Goal: Task Accomplishment & Management: Use online tool/utility

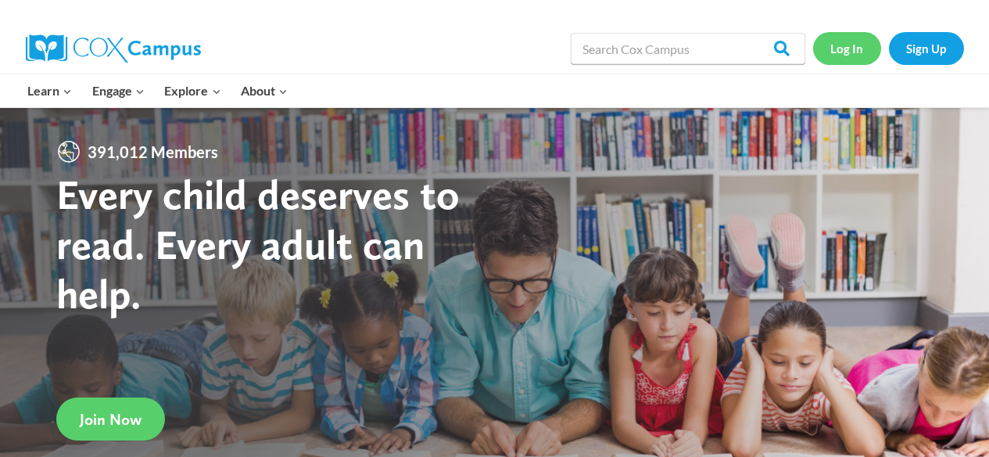
click at [844, 52] on link "Log In" at bounding box center [847, 48] width 68 height 32
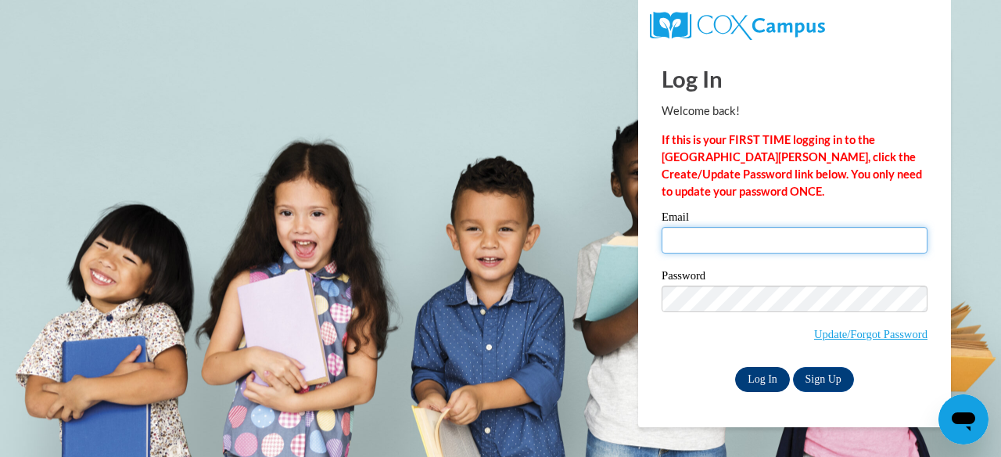
type input "cgbogarth@gmail.com"
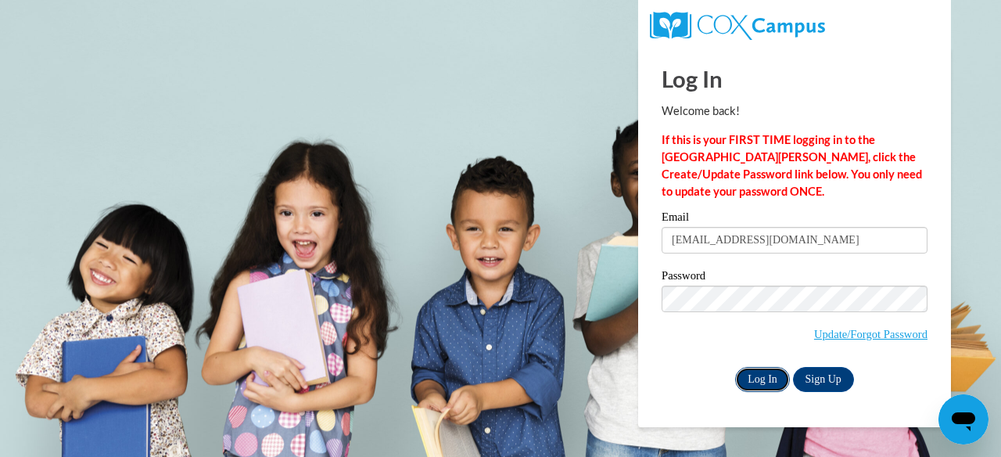
click at [760, 385] on input "Log In" at bounding box center [762, 379] width 55 height 25
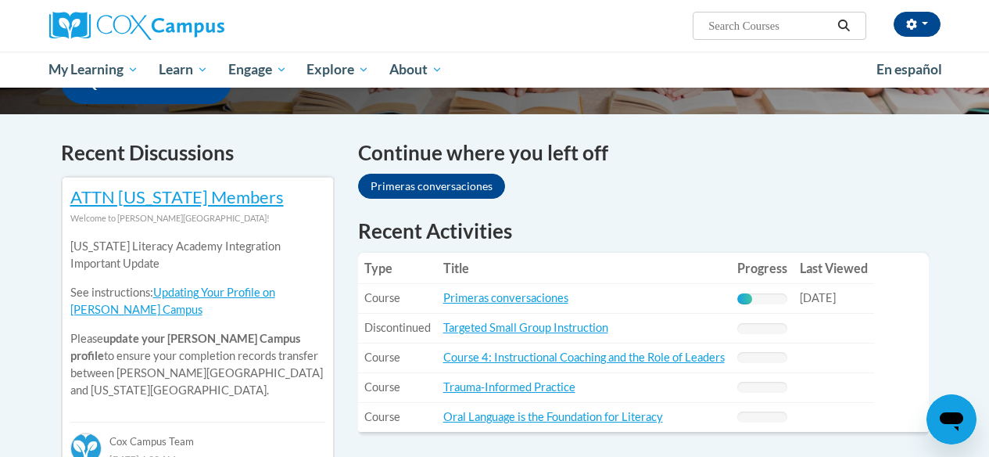
scroll to position [436, 0]
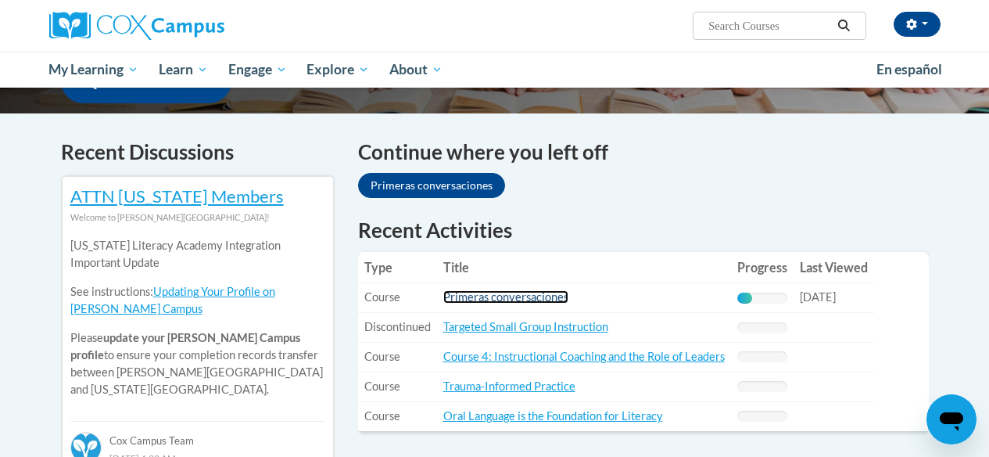
click at [538, 298] on link "Primeras conversaciones" at bounding box center [505, 296] width 125 height 13
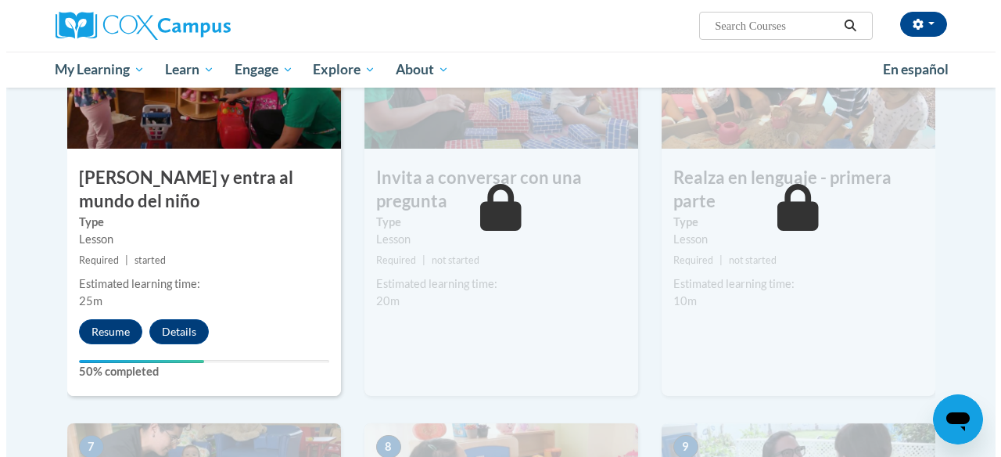
scroll to position [866, 0]
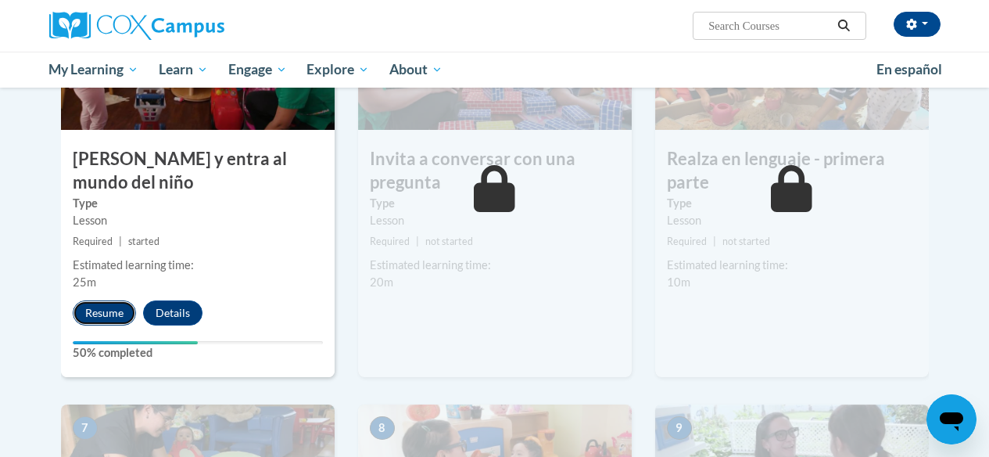
click at [106, 319] on button "Resume" at bounding box center [104, 312] width 63 height 25
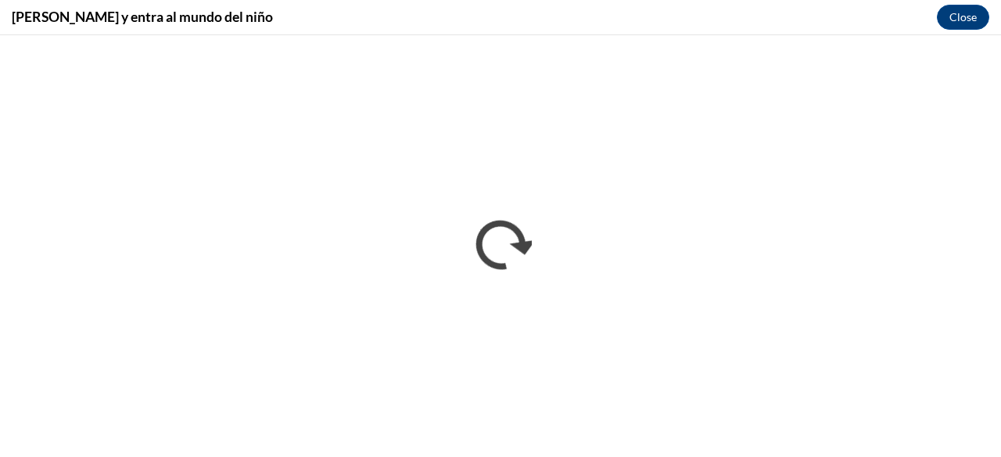
scroll to position [0, 0]
